Goal: Information Seeking & Learning: Learn about a topic

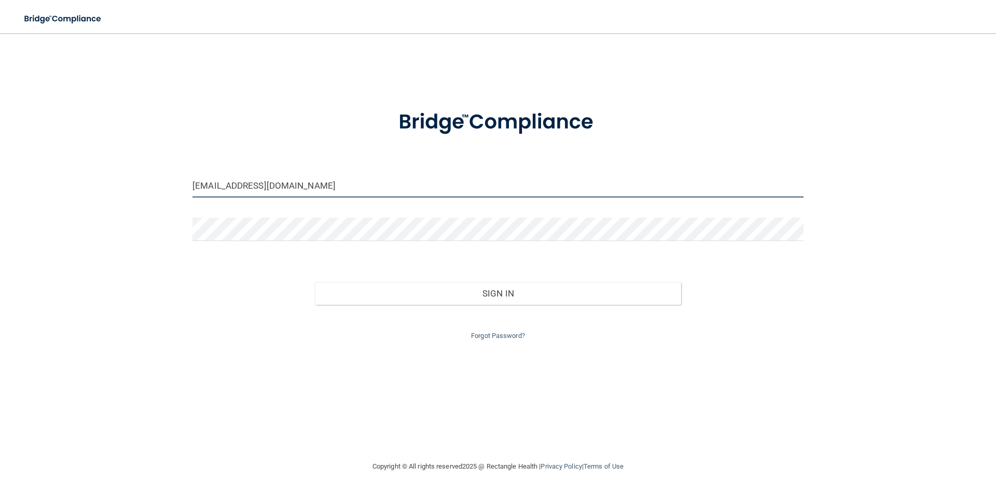
drag, startPoint x: 309, startPoint y: 185, endPoint x: 25, endPoint y: 196, distance: 283.8
click at [30, 190] on div "[EMAIL_ADDRESS][DOMAIN_NAME] Invalid email/password. You don't have permission …" at bounding box center [498, 247] width 954 height 407
type input "[EMAIL_ADDRESS][DOMAIN_NAME]"
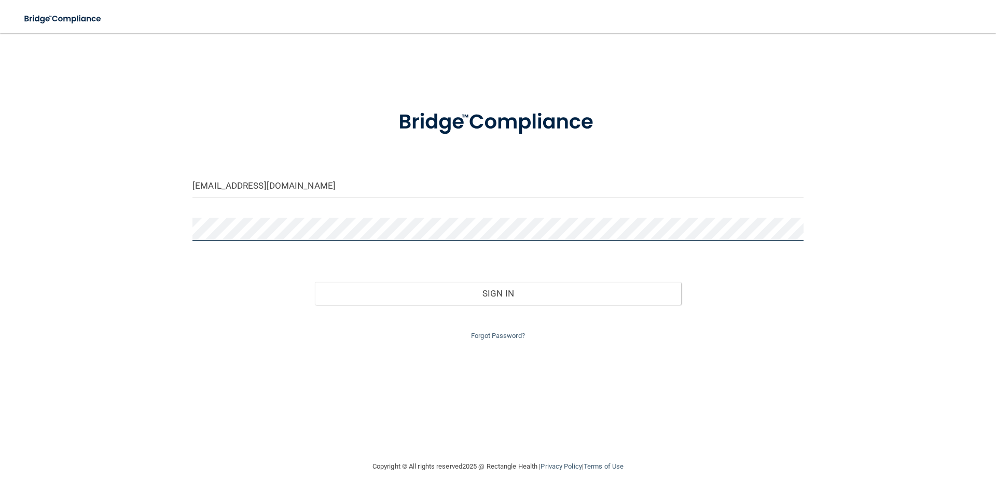
click at [89, 222] on div "[EMAIL_ADDRESS][DOMAIN_NAME] Invalid email/password. You don't have permission …" at bounding box center [498, 247] width 954 height 407
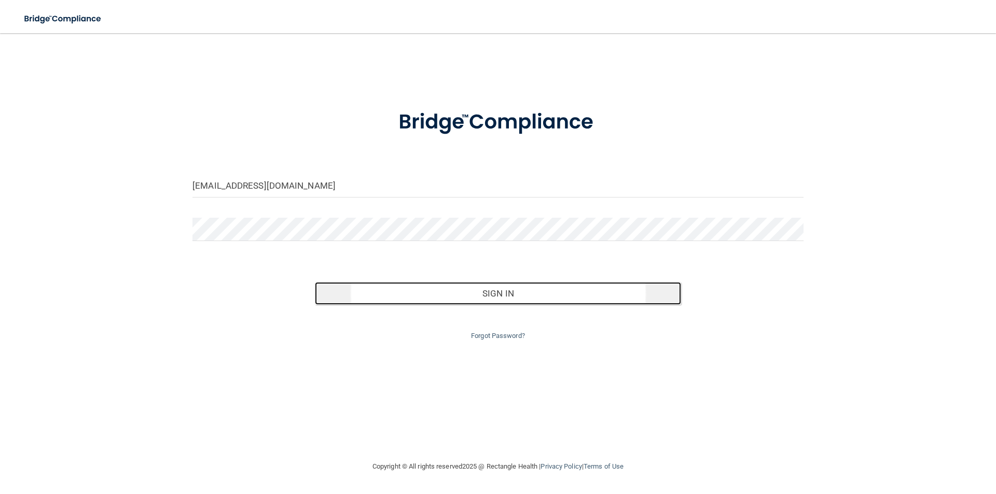
click at [507, 291] on button "Sign In" at bounding box center [498, 293] width 367 height 23
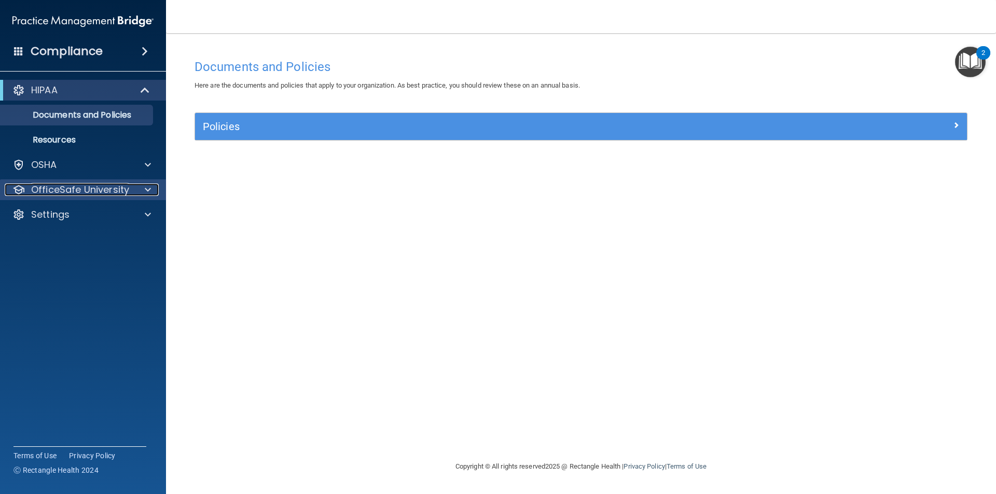
click at [147, 189] on span at bounding box center [148, 190] width 6 height 12
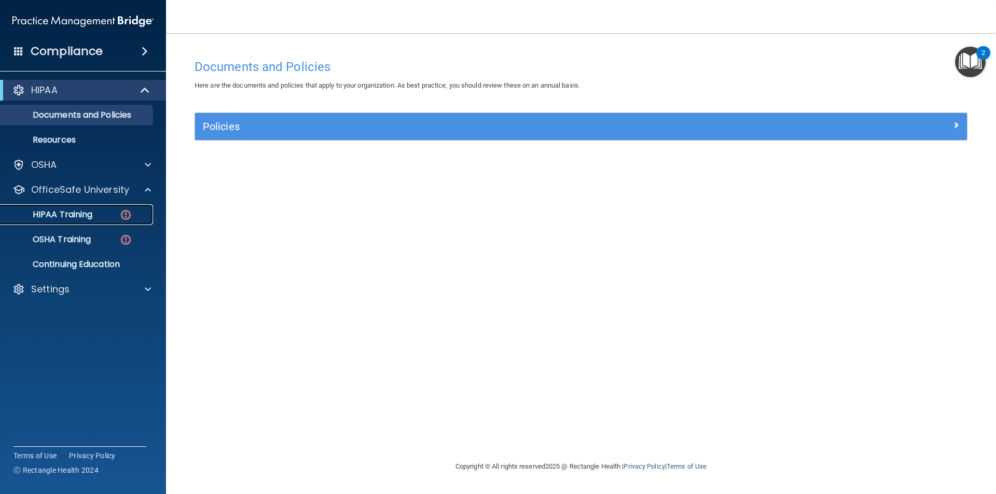
click at [64, 212] on p "HIPAA Training" at bounding box center [50, 214] width 86 height 10
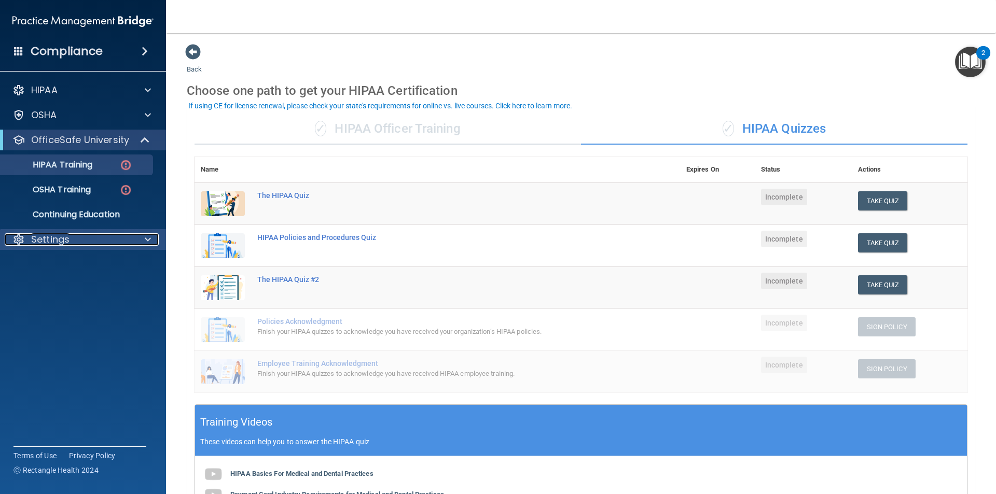
click at [147, 239] on span at bounding box center [148, 239] width 6 height 12
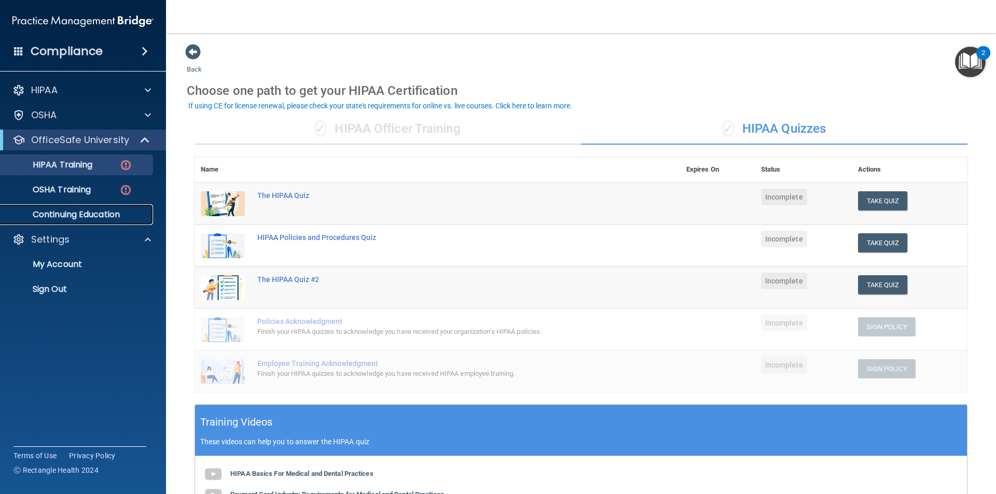
click at [96, 213] on p "Continuing Education" at bounding box center [78, 214] width 142 height 10
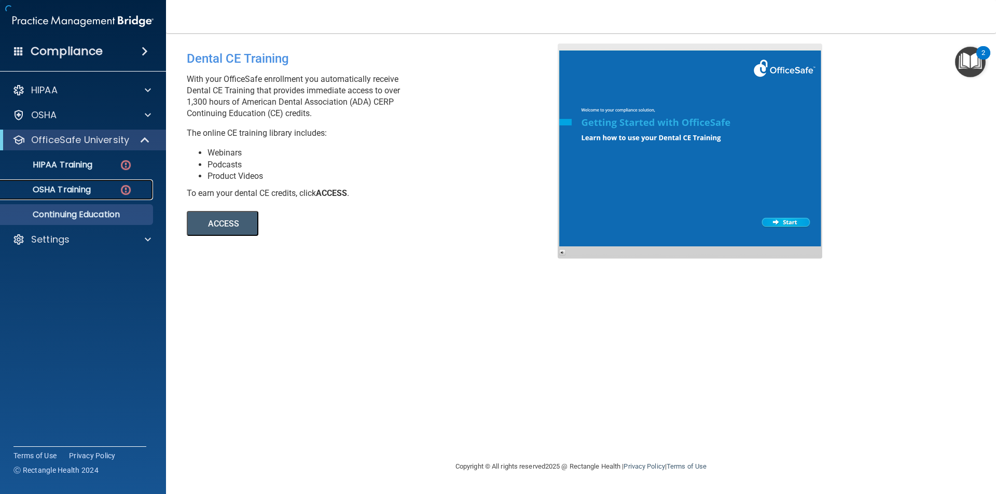
click at [87, 189] on p "OSHA Training" at bounding box center [49, 190] width 84 height 10
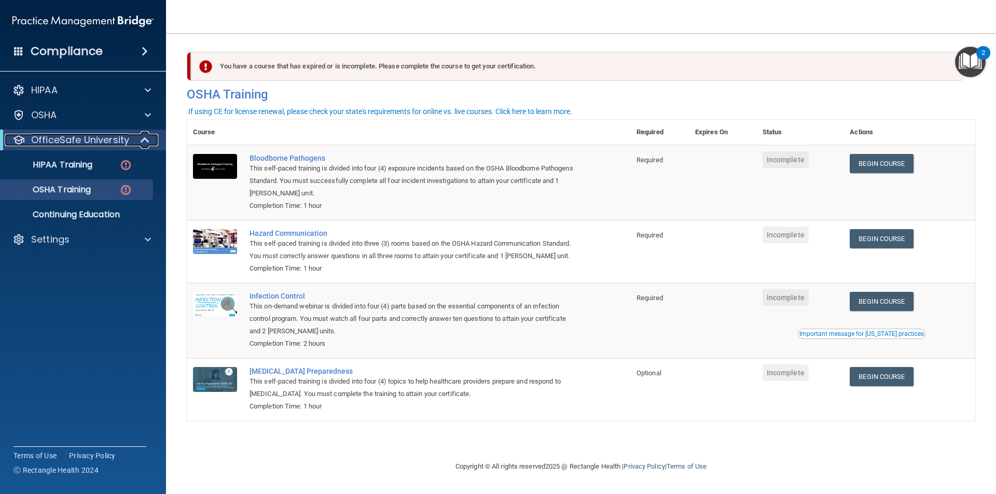
click at [77, 139] on p "OfficeSafe University" at bounding box center [80, 140] width 98 height 12
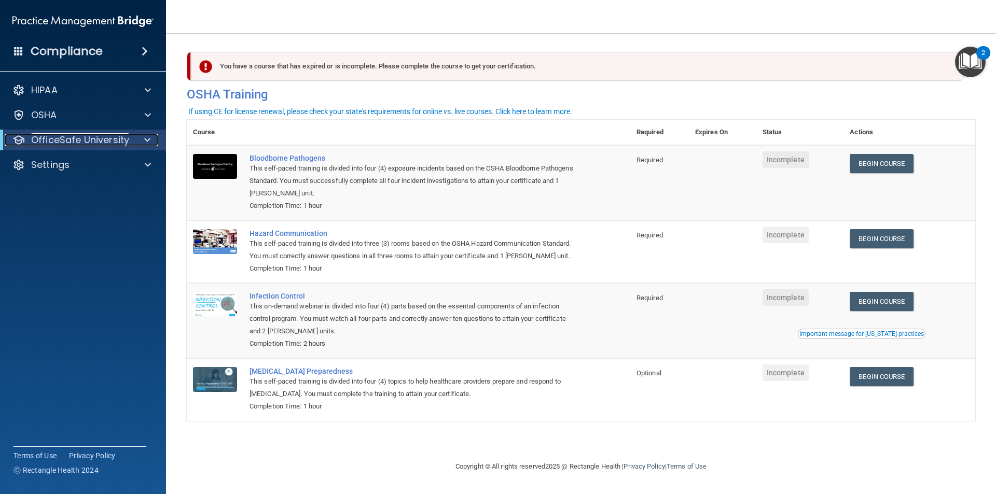
click at [148, 138] on span at bounding box center [147, 140] width 6 height 12
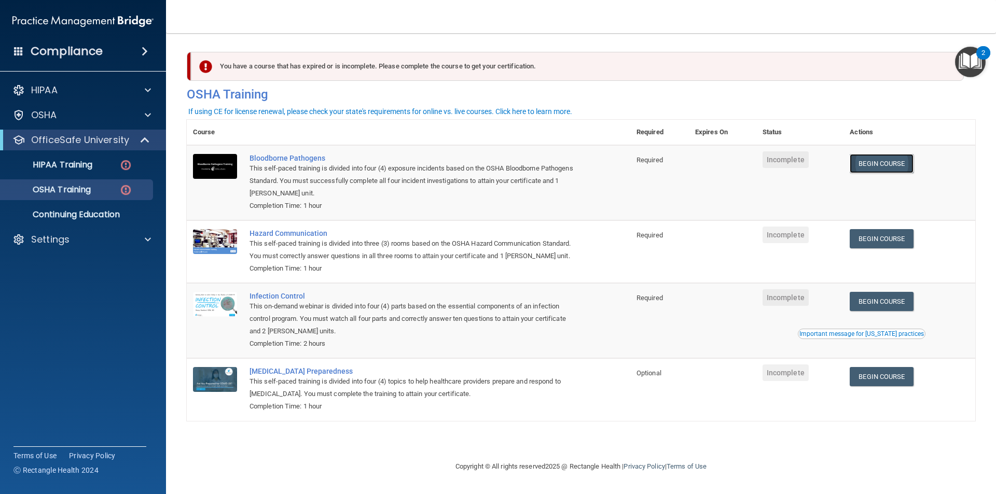
click at [889, 166] on link "Begin Course" at bounding box center [880, 163] width 63 height 19
click at [68, 186] on p "OSHA Training" at bounding box center [49, 190] width 84 height 10
click at [880, 240] on link "Begin Course" at bounding box center [880, 238] width 63 height 19
click at [889, 305] on link "Begin Course" at bounding box center [880, 301] width 63 height 19
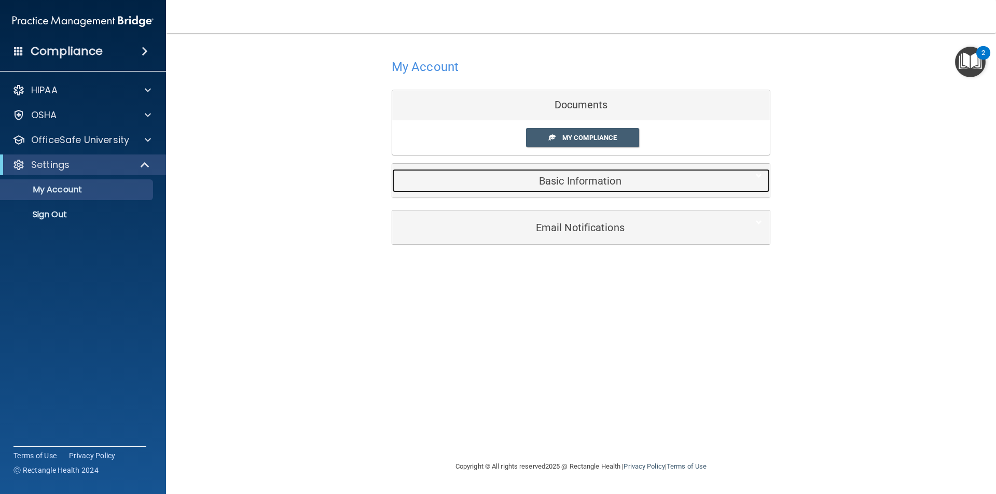
click at [575, 179] on h5 "Basic Information" at bounding box center [565, 180] width 330 height 11
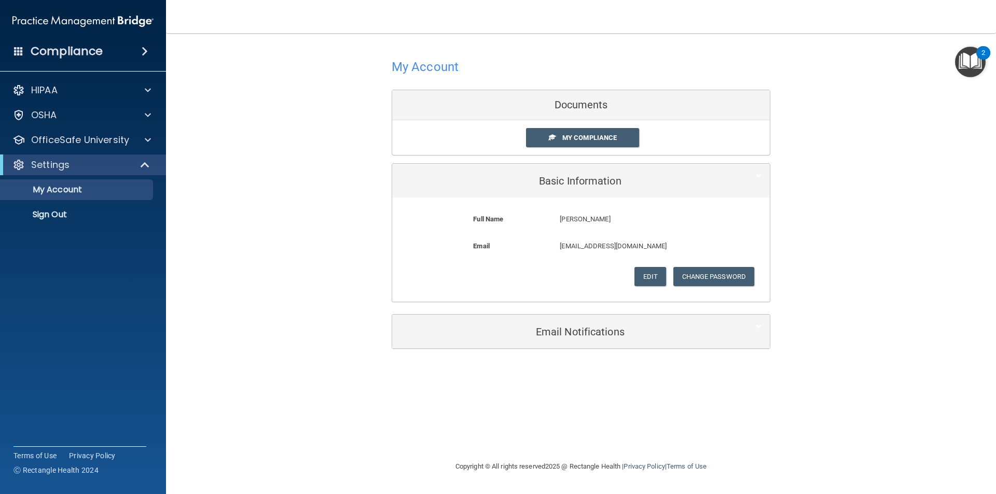
click at [880, 191] on div "My Account Documents My Compliance My Compliance My BAA Basic Information Full …" at bounding box center [581, 202] width 788 height 317
click at [587, 135] on span "My Compliance" at bounding box center [589, 138] width 54 height 8
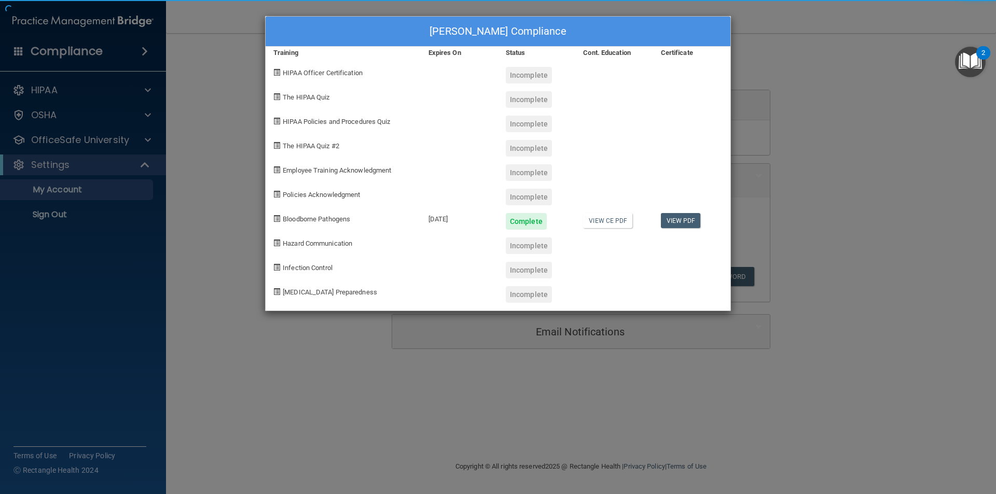
click at [570, 180] on div "Greg Hamrick's Compliance Training Expires On Status Cont. Education Certificat…" at bounding box center [498, 163] width 466 height 295
click at [685, 219] on link "View PDF" at bounding box center [681, 220] width 40 height 15
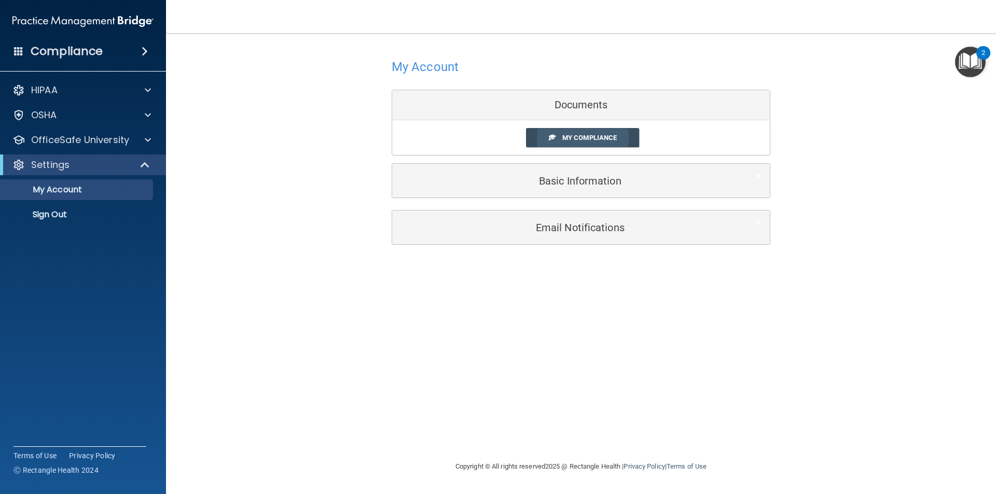
click at [602, 134] on span "My Compliance" at bounding box center [589, 138] width 54 height 8
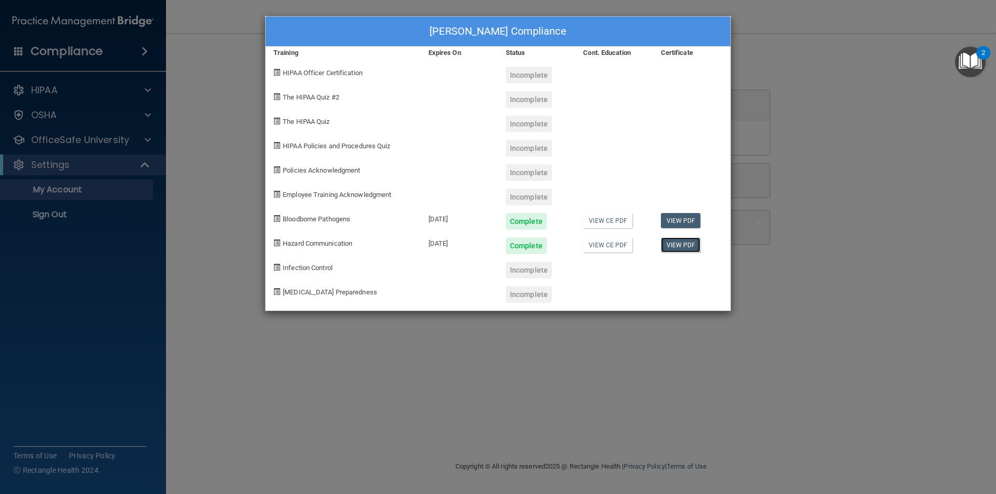
click at [685, 248] on link "View PDF" at bounding box center [681, 244] width 40 height 15
